Goal: Information Seeking & Learning: Find specific page/section

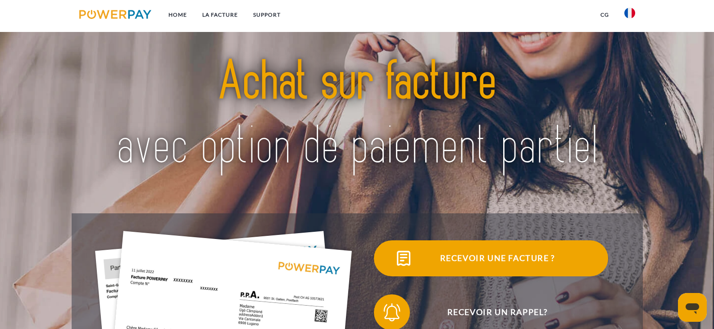
scroll to position [315, 0]
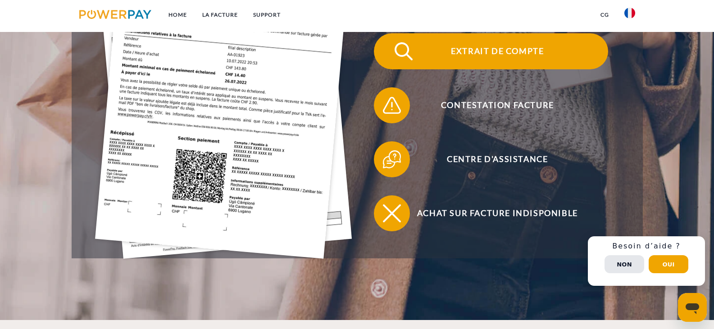
click at [532, 58] on span "Extrait de compte" at bounding box center [497, 51] width 221 height 36
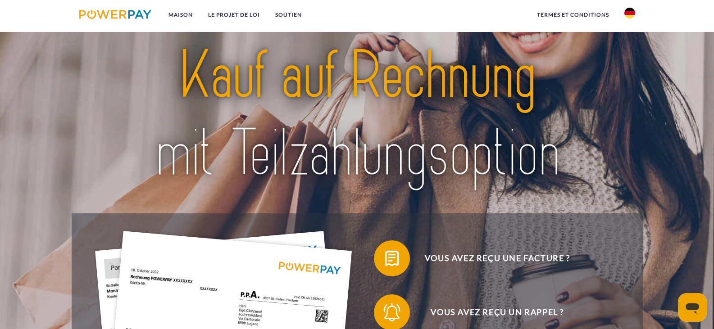
scroll to position [69, 0]
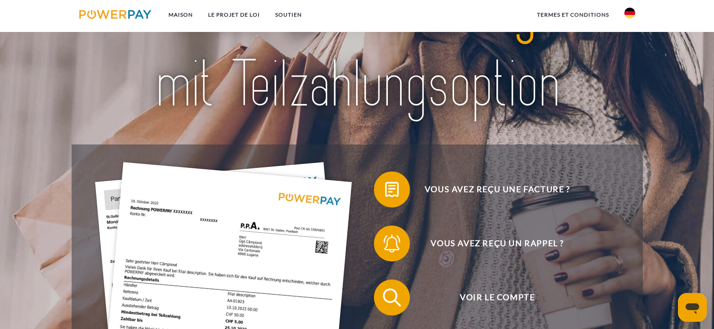
click at [630, 9] on img at bounding box center [629, 13] width 11 height 11
click at [634, 38] on img at bounding box center [629, 42] width 11 height 11
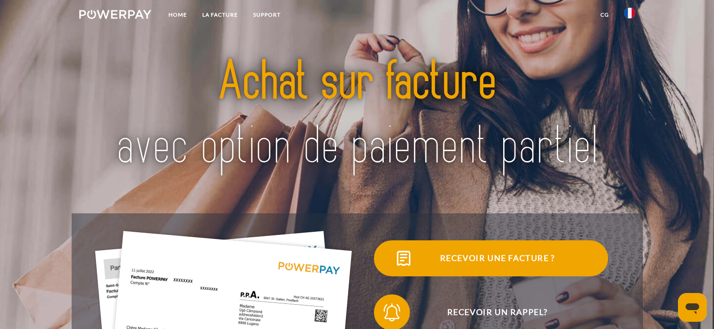
scroll to position [315, 0]
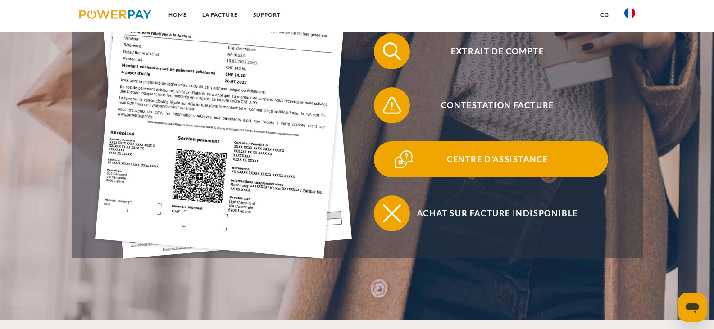
click at [496, 165] on span "Centre d'assistance" at bounding box center [497, 159] width 221 height 36
